Goal: Information Seeking & Learning: Learn about a topic

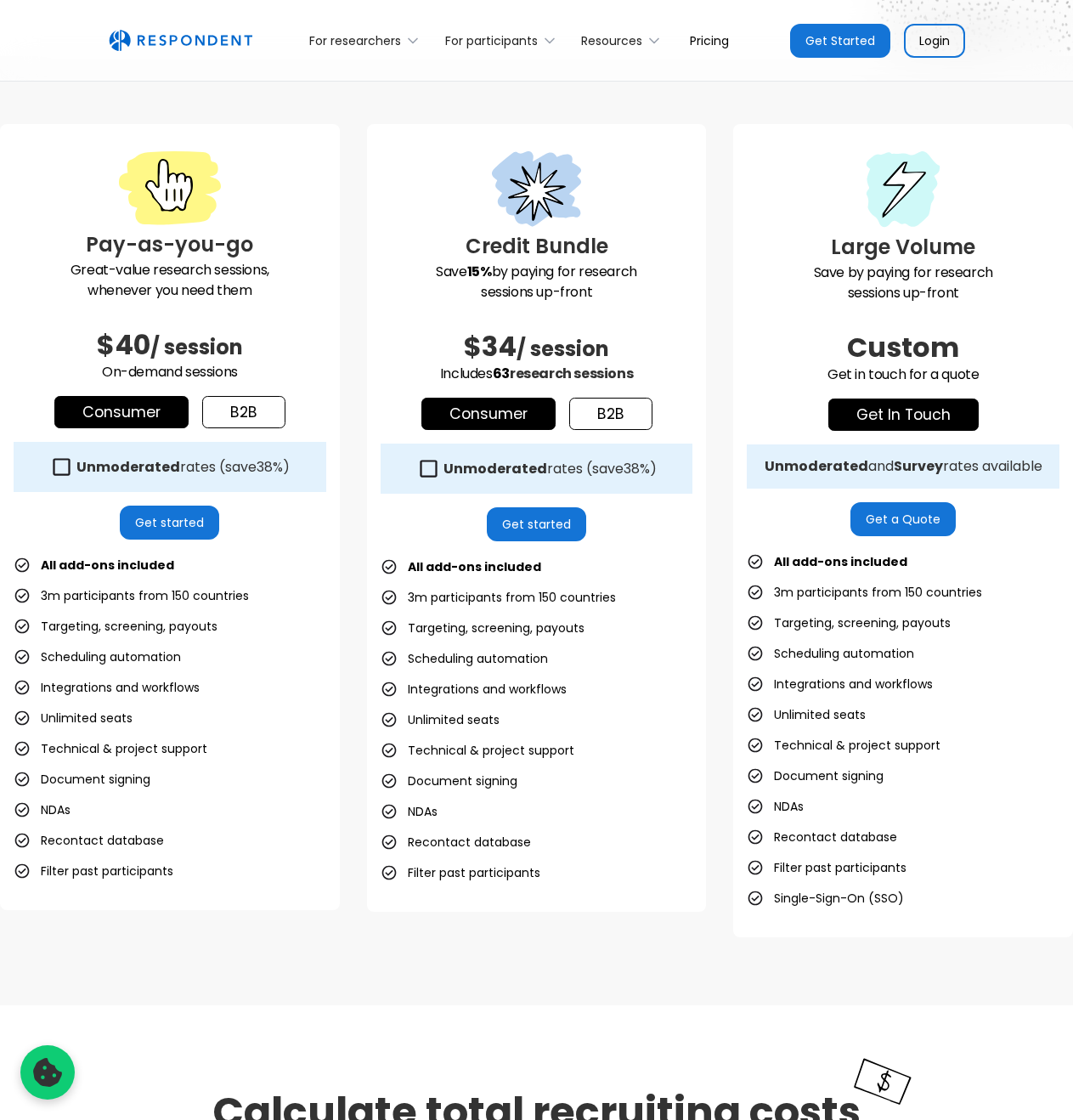
scroll to position [447, 0]
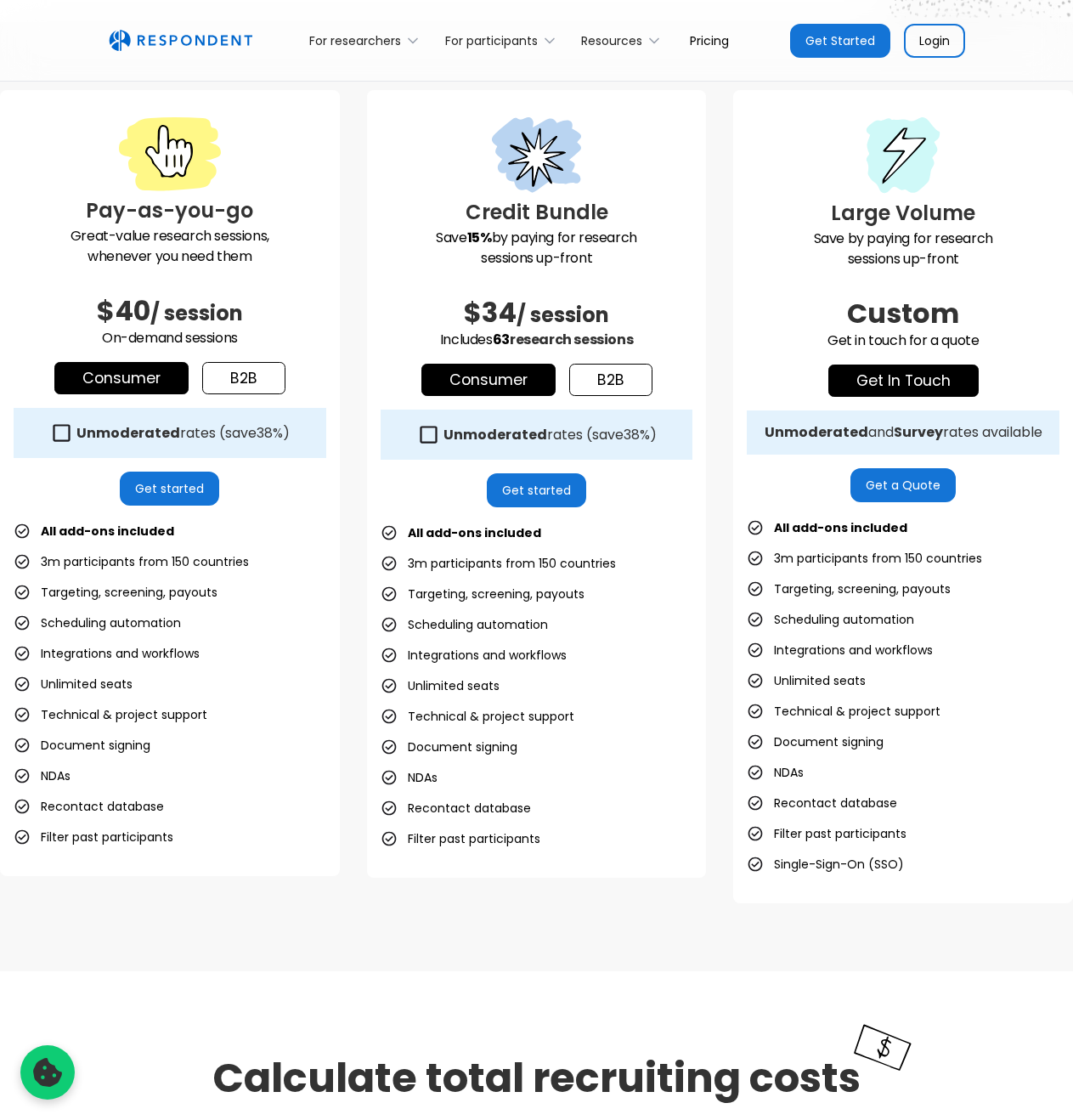
click at [65, 435] on icon at bounding box center [61, 433] width 23 height 23
click at [243, 380] on link "b2b" at bounding box center [243, 378] width 83 height 32
click at [63, 434] on icon at bounding box center [61, 433] width 23 height 23
click at [611, 373] on link "b2b" at bounding box center [611, 379] width 83 height 32
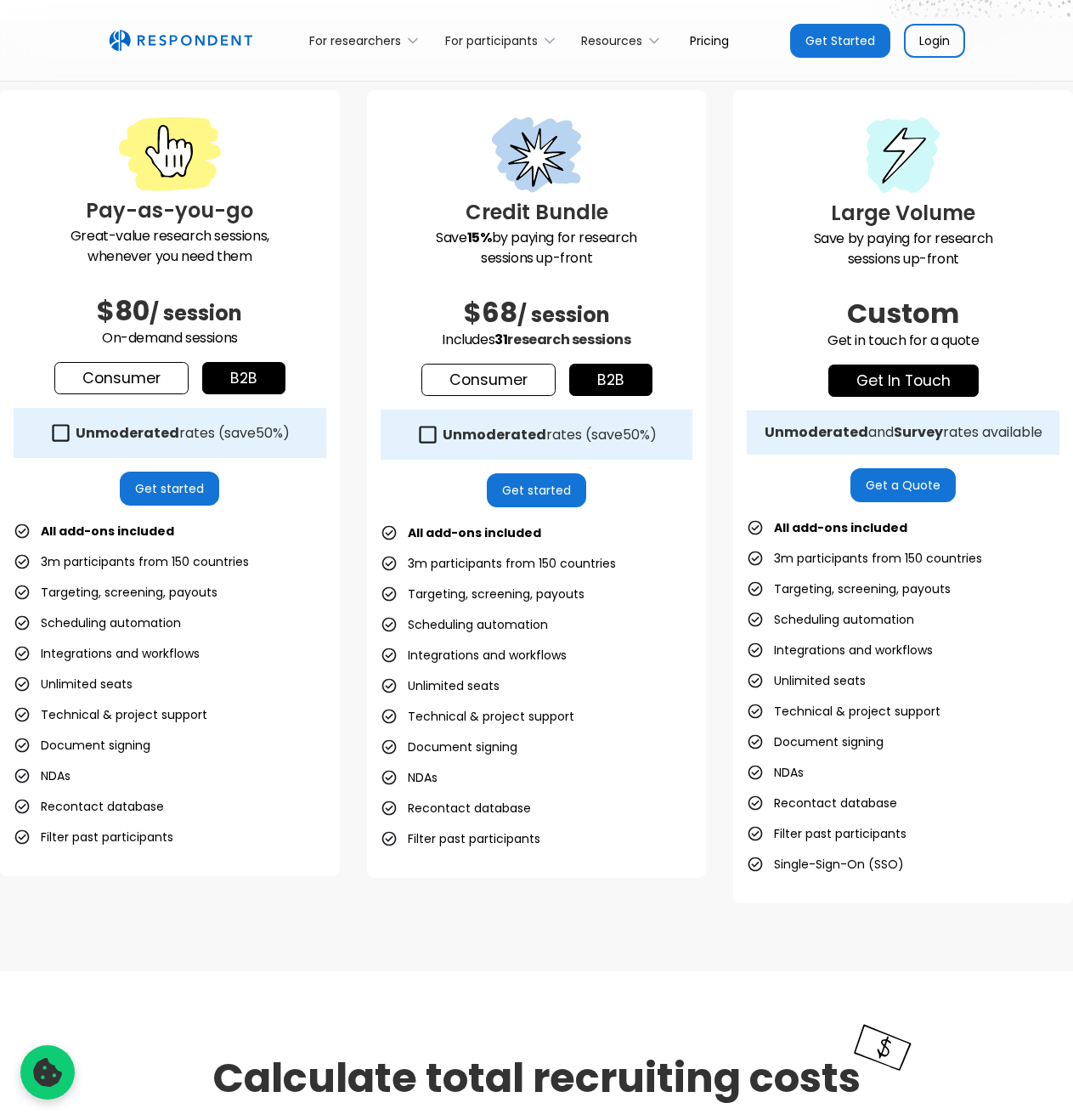
click at [431, 427] on icon at bounding box center [427, 434] width 17 height 17
click at [431, 432] on icon at bounding box center [427, 434] width 17 height 17
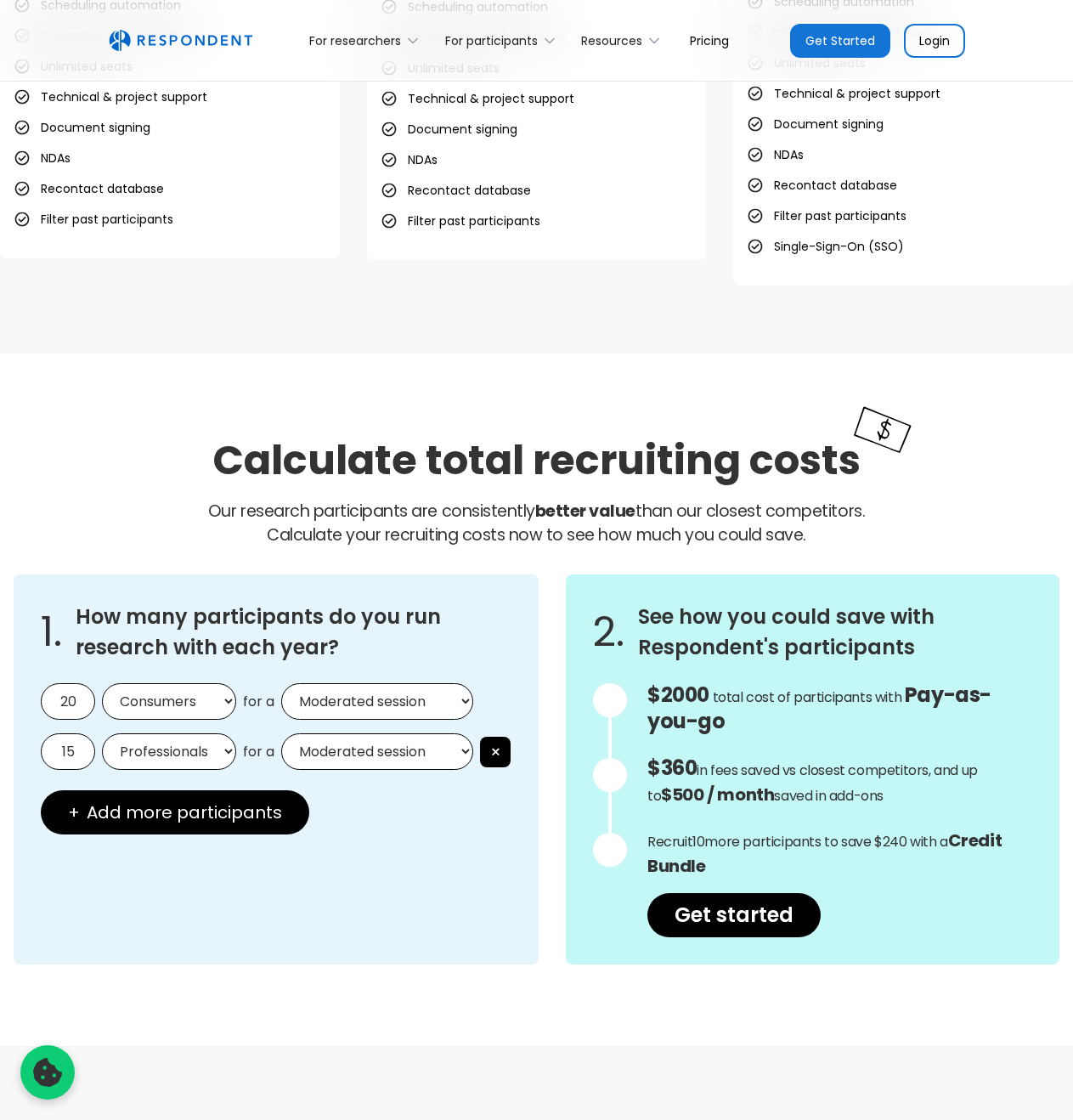
scroll to position [1296, 0]
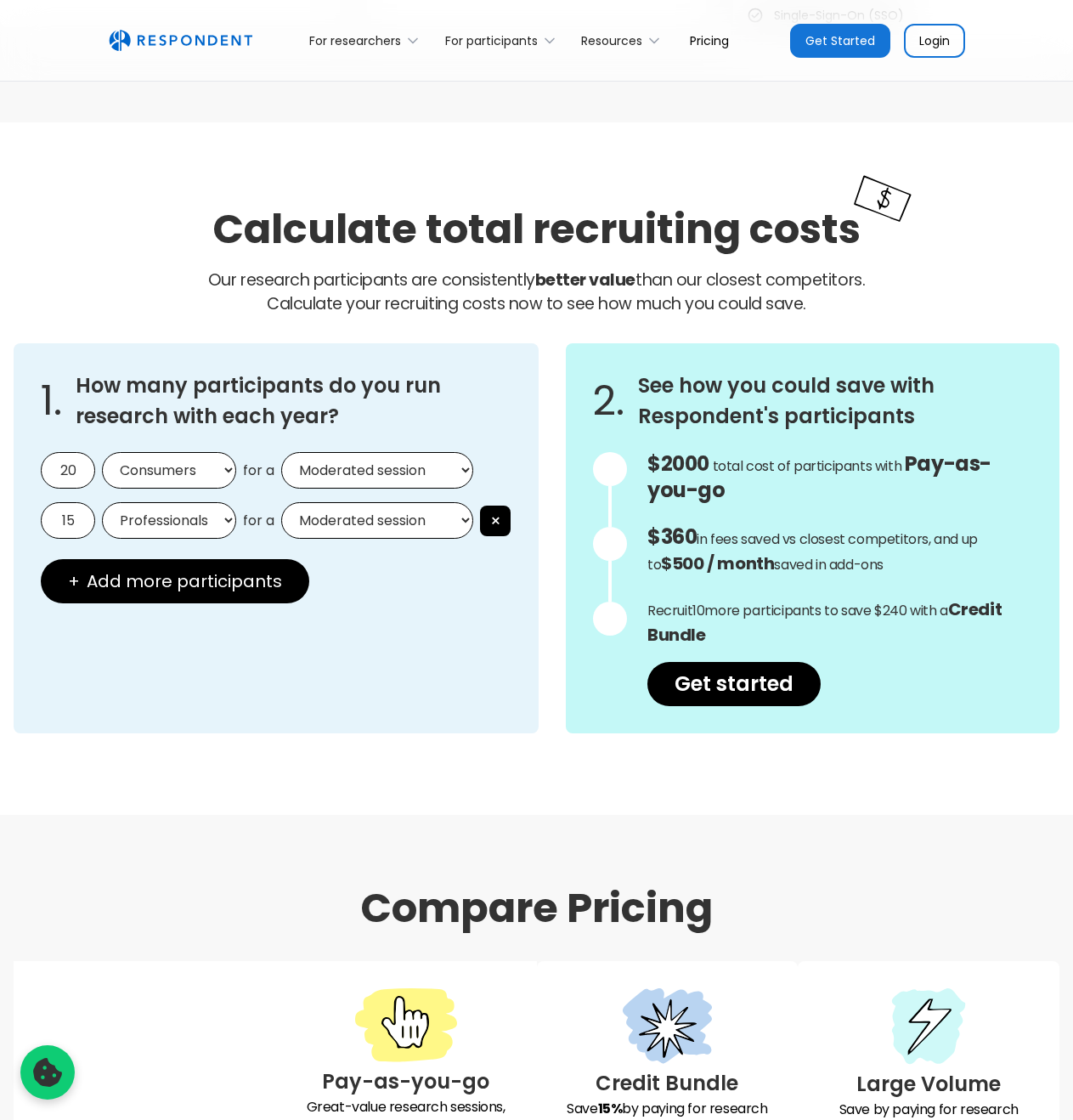
click at [160, 37] on img "home" at bounding box center [181, 40] width 144 height 22
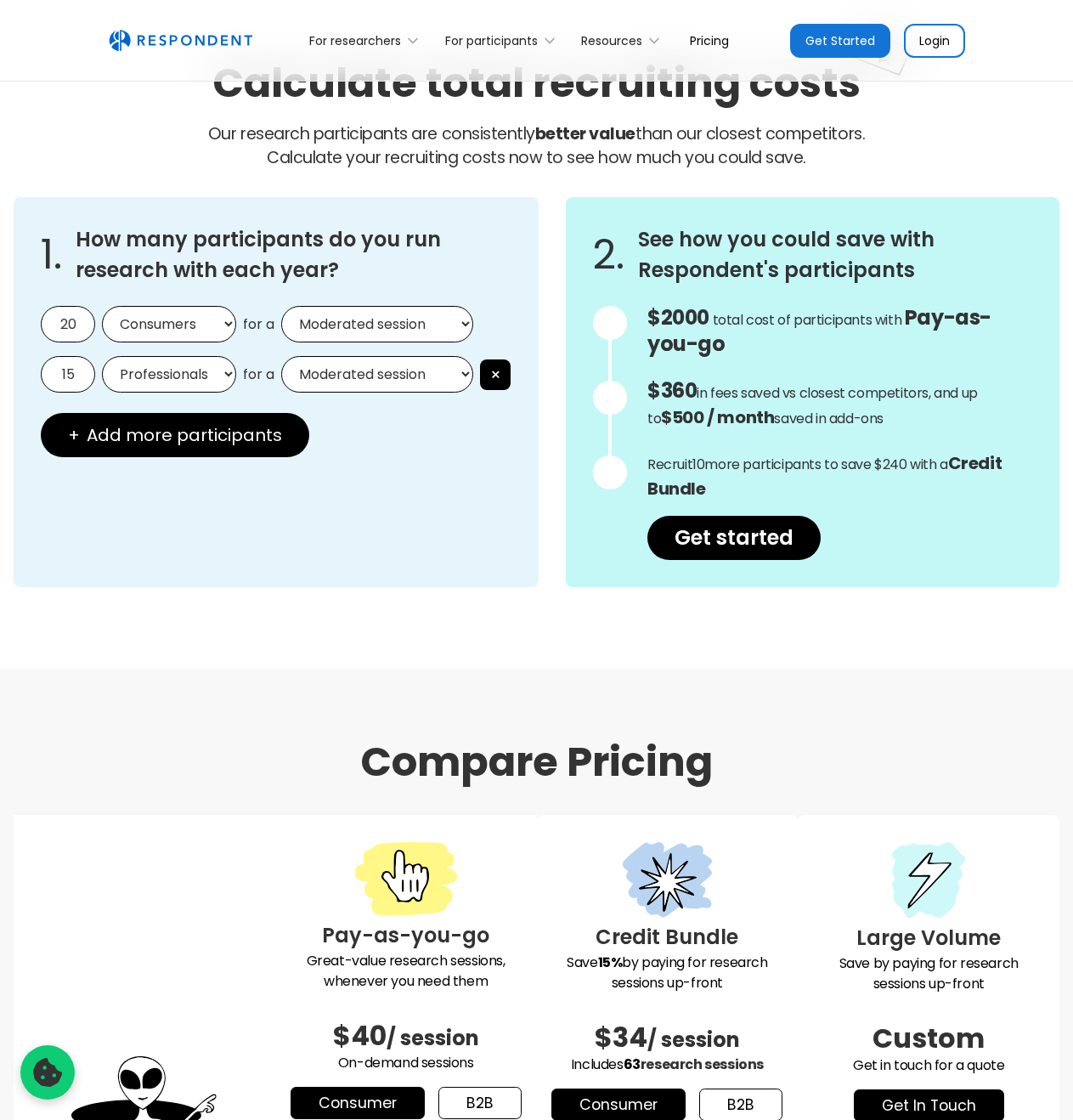
scroll to position [1443, 0]
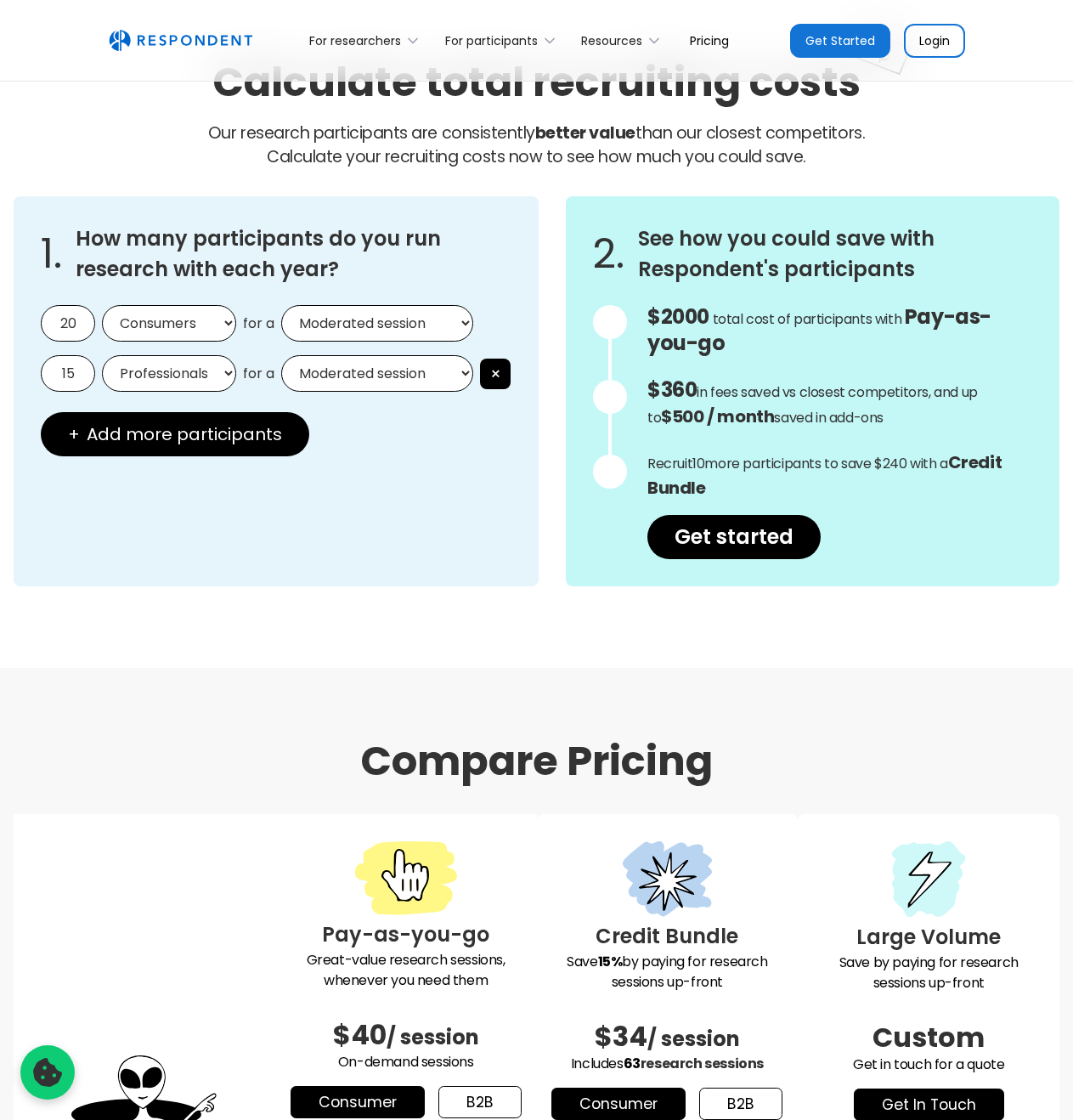
drag, startPoint x: 336, startPoint y: 502, endPoint x: 364, endPoint y: 512, distance: 29.7
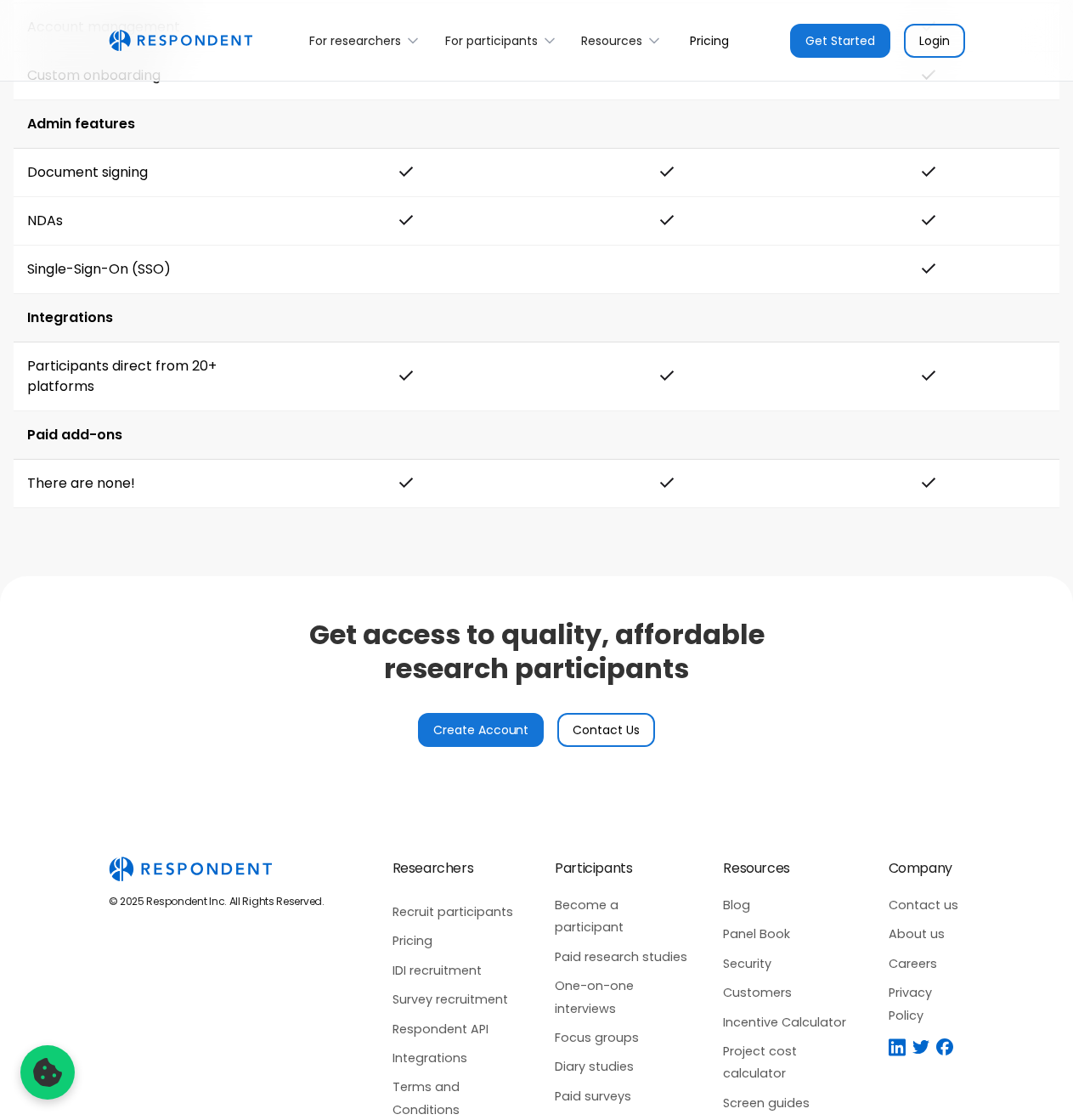
scroll to position [3739, 0]
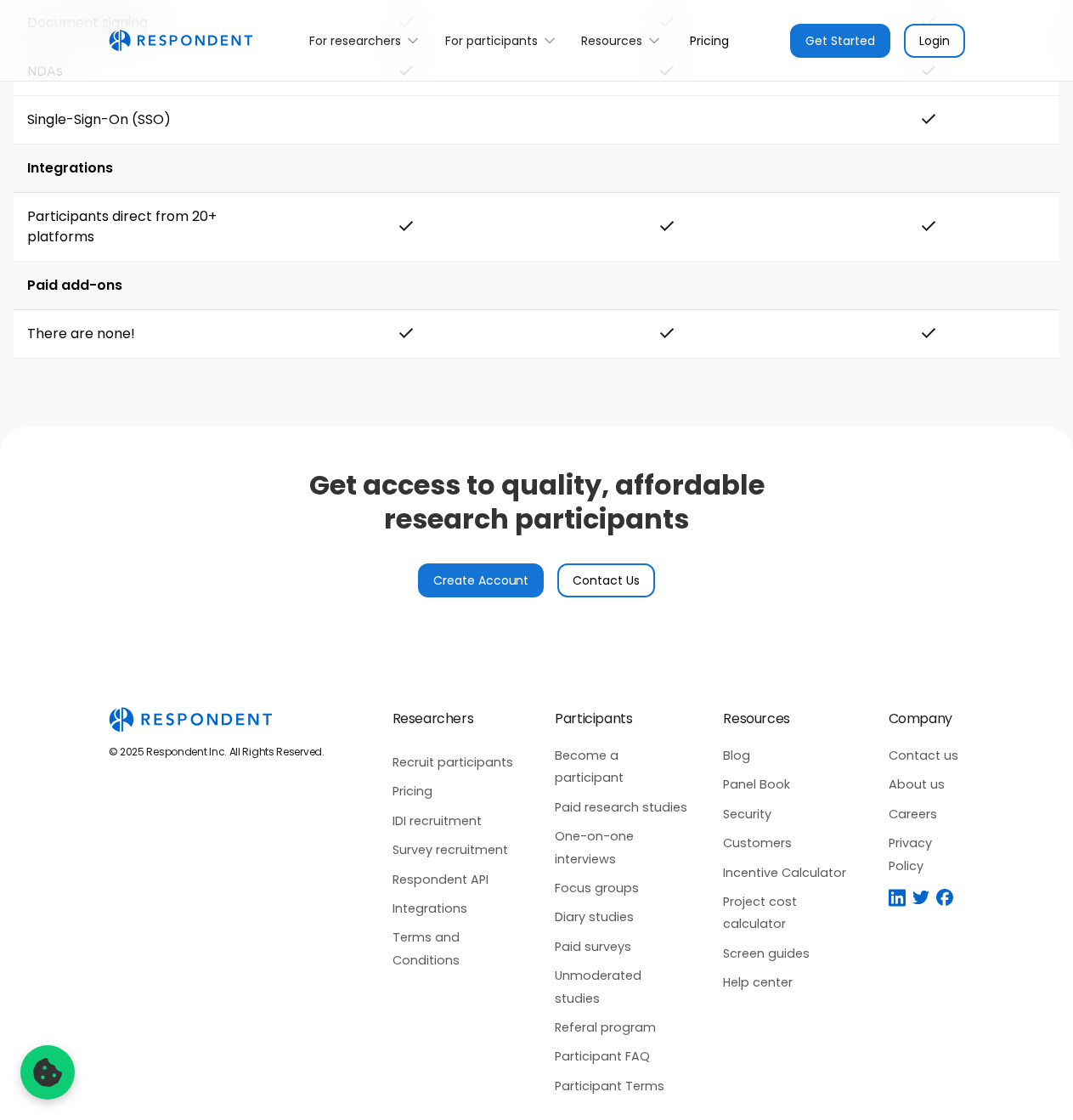
drag, startPoint x: 417, startPoint y: 461, endPoint x: 421, endPoint y: 563, distance: 102.1
click at [429, 912] on link "Integrations" at bounding box center [457, 908] width 129 height 22
